Goal: Go to known website: Access a specific website the user already knows

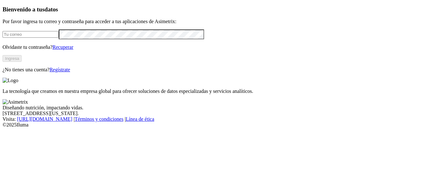
type input "[EMAIL_ADDRESS][DOMAIN_NAME]"
click at [22, 62] on button "Ingresa" at bounding box center [12, 58] width 19 height 7
